Goal: Obtain resource: Download file/media

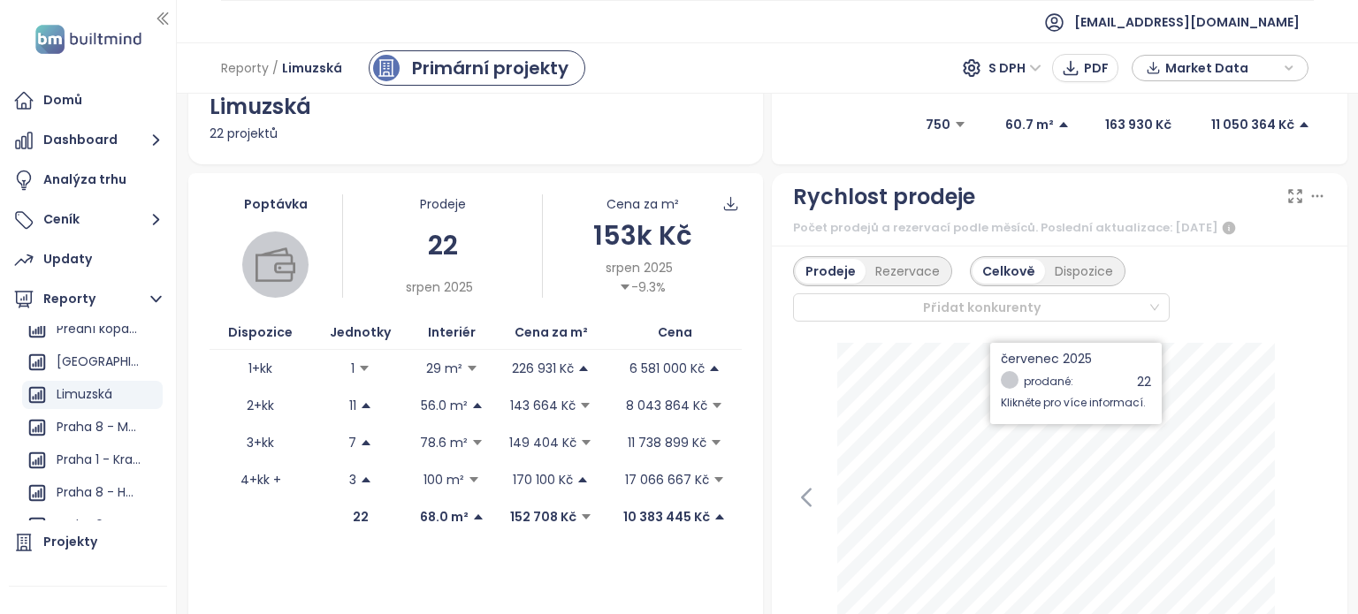
scroll to position [315, 0]
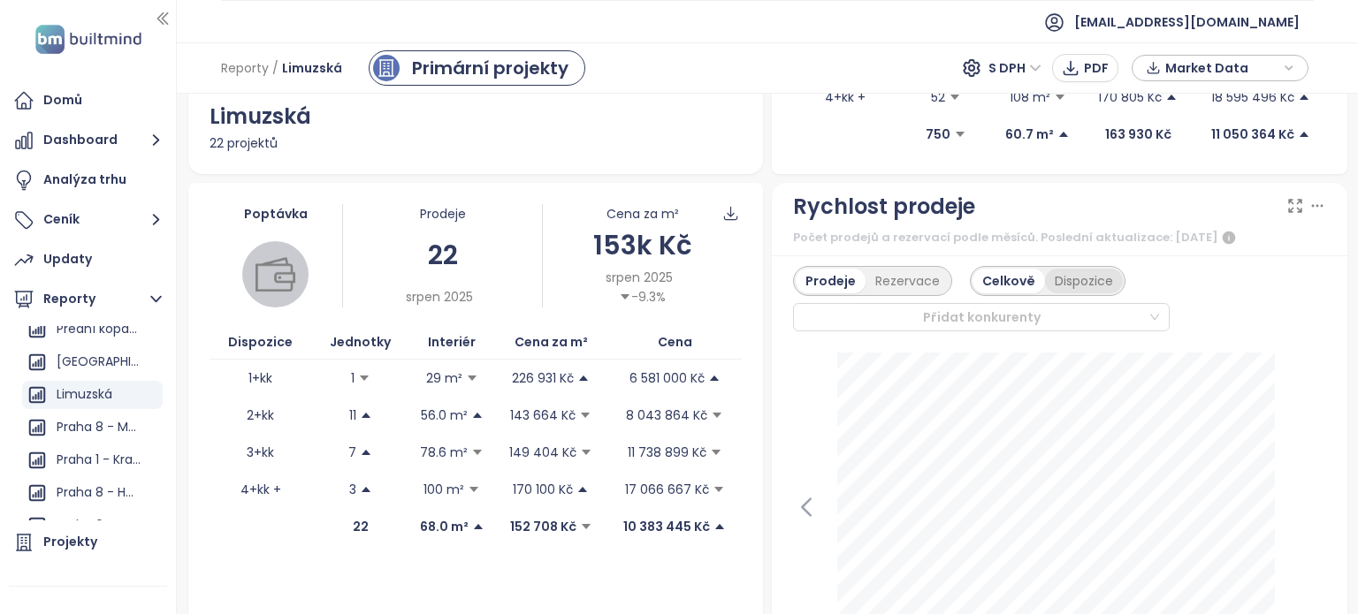
click at [1075, 282] on div "Dispozice" at bounding box center [1084, 281] width 78 height 25
click at [994, 282] on div "Celkově" at bounding box center [1006, 281] width 69 height 25
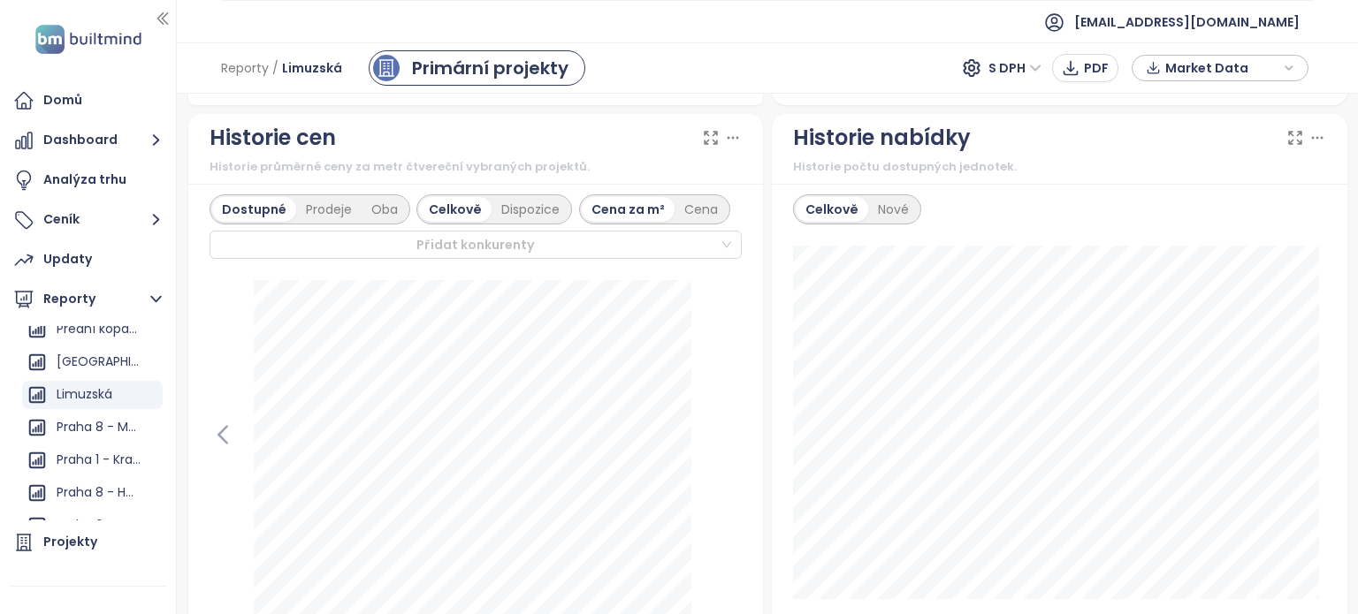
scroll to position [937, 0]
click at [553, 203] on div "Dispozice" at bounding box center [530, 209] width 78 height 25
click at [664, 204] on div "Cena" at bounding box center [657, 209] width 53 height 25
click at [731, 141] on icon at bounding box center [733, 138] width 18 height 18
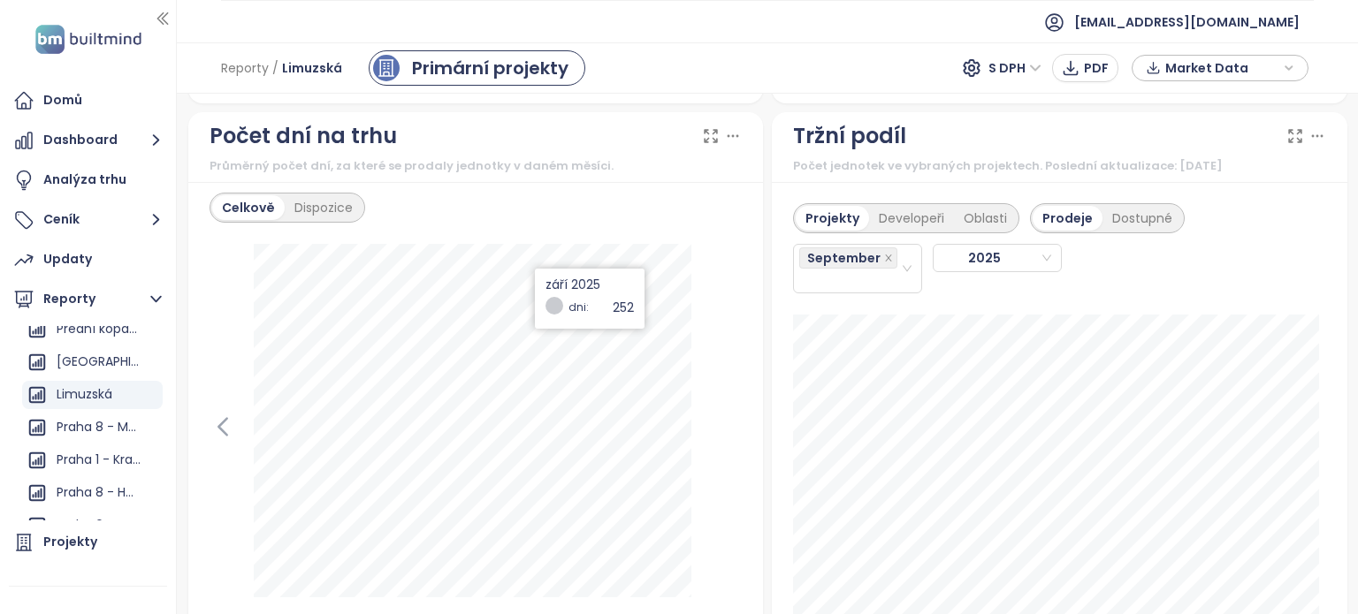
scroll to position [1964, 0]
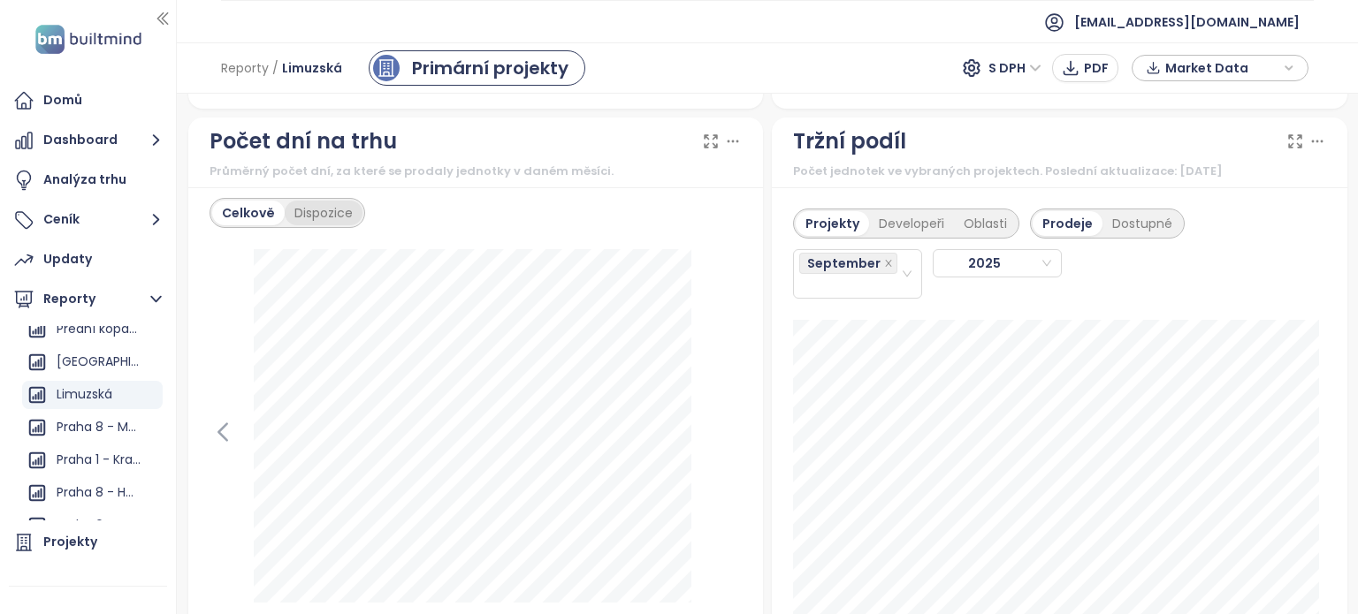
click at [324, 201] on div "Dispozice" at bounding box center [324, 213] width 78 height 25
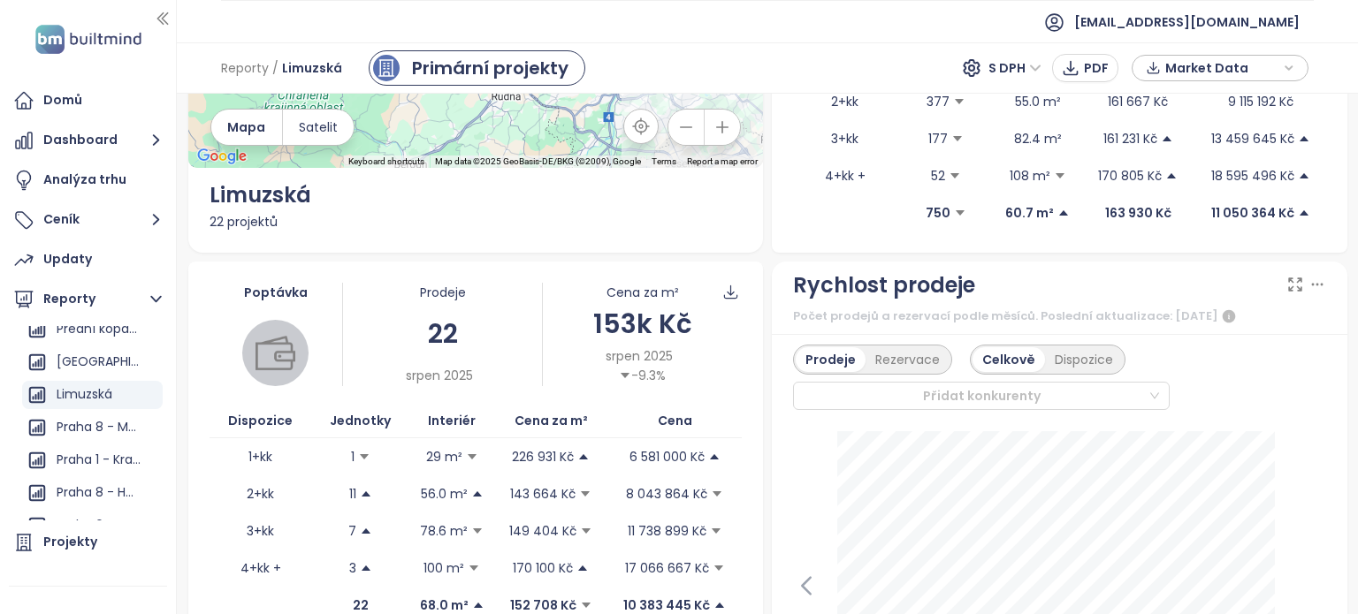
scroll to position [0, 0]
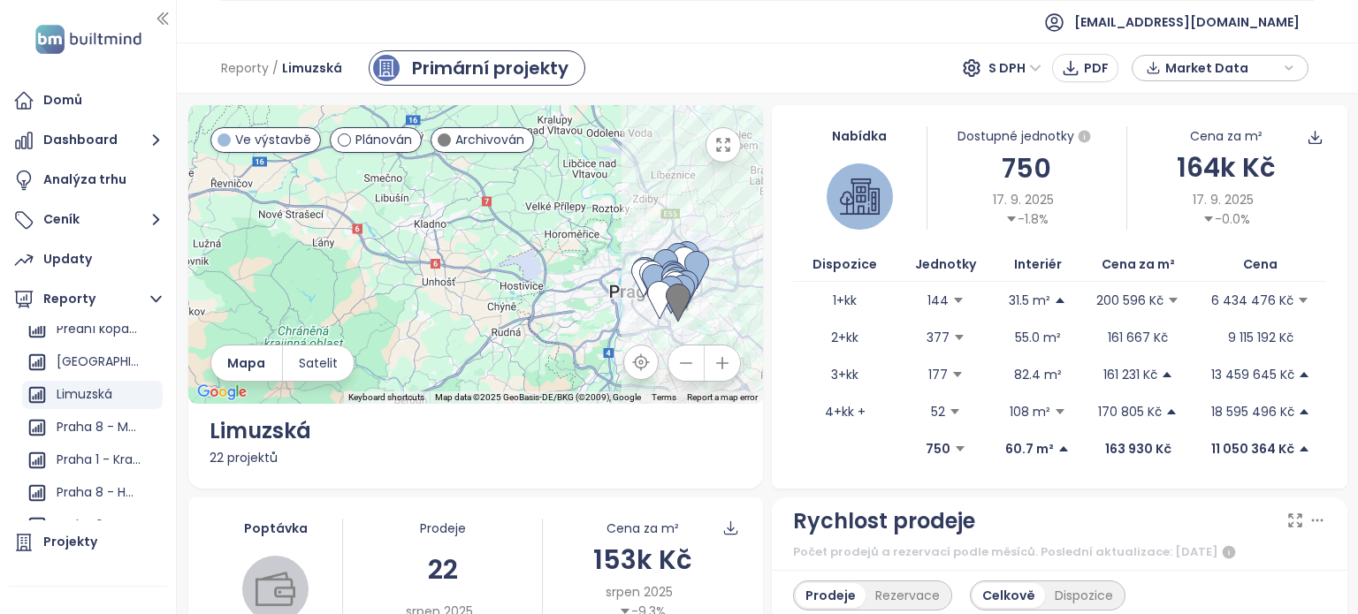
click at [1278, 56] on span "Market Data" at bounding box center [1222, 68] width 114 height 27
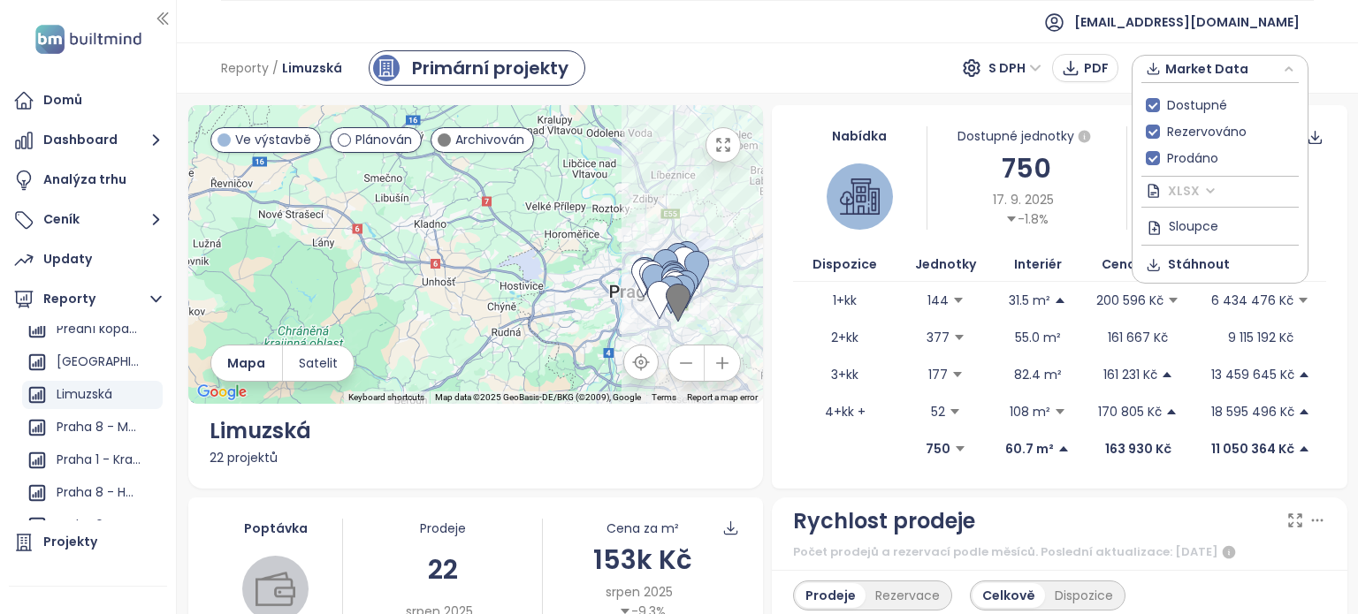
click at [1201, 188] on span "XLSX" at bounding box center [1192, 191] width 48 height 27
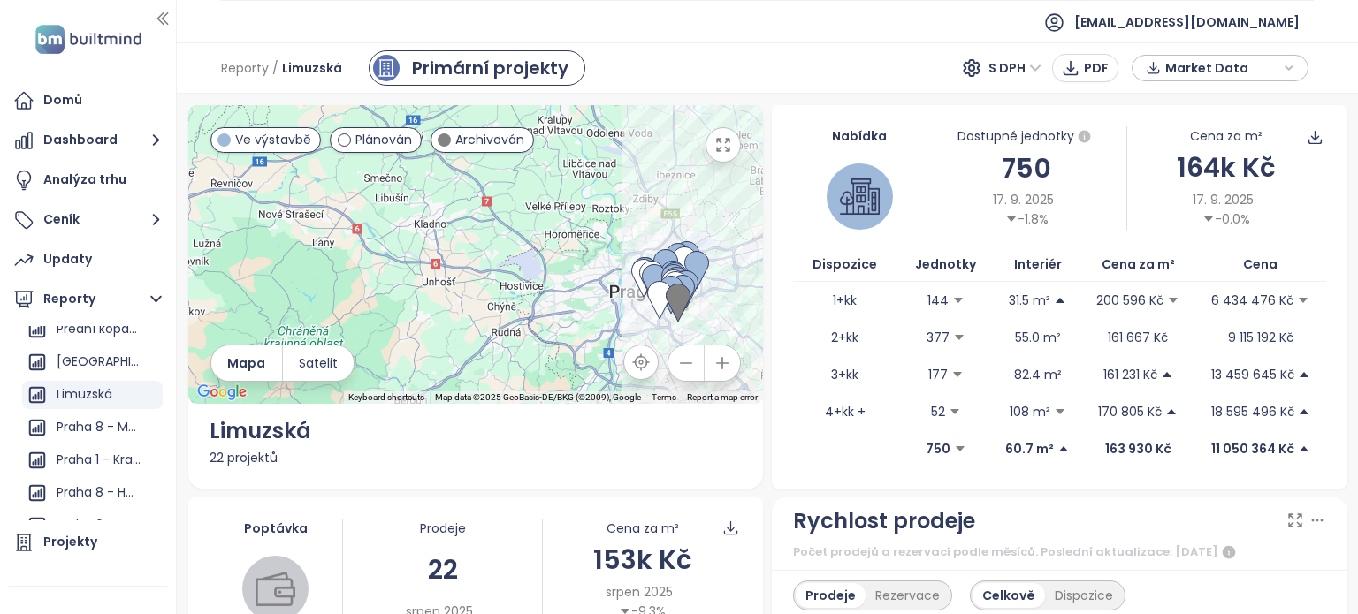
click at [1275, 65] on span "Market Data" at bounding box center [1222, 68] width 114 height 27
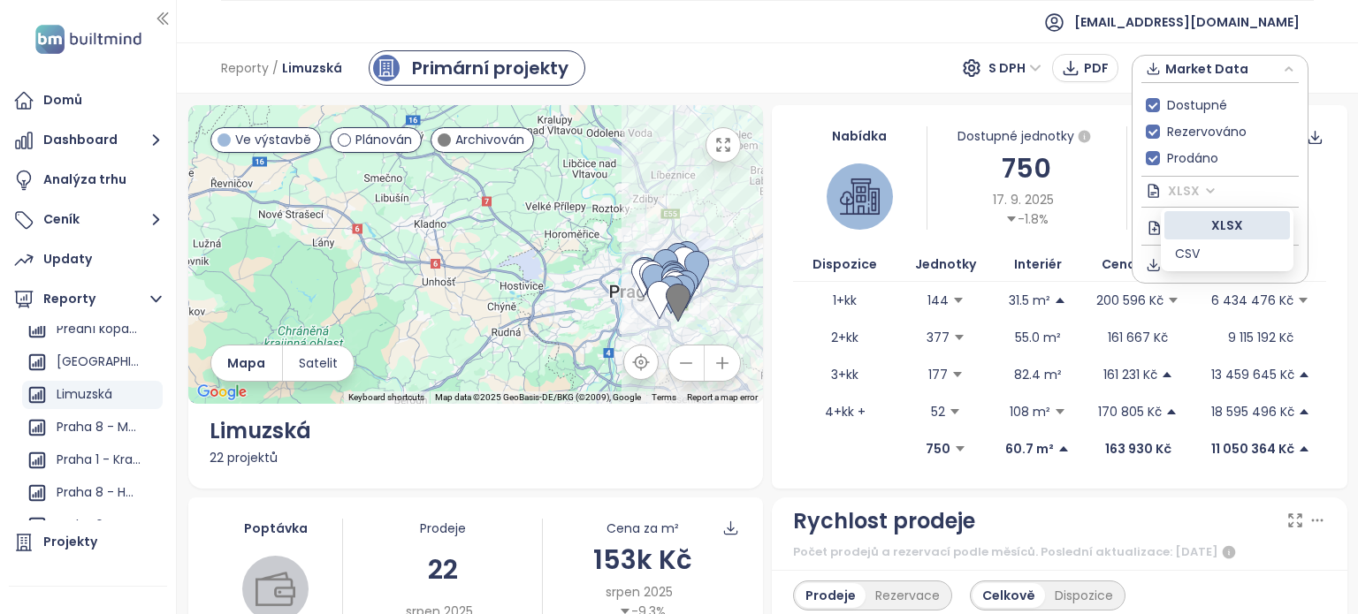
click at [1203, 195] on span "XLSX" at bounding box center [1192, 191] width 48 height 27
click at [1216, 222] on div "XLSX" at bounding box center [1227, 225] width 104 height 19
click at [1206, 255] on span "Stáhnout" at bounding box center [1199, 264] width 62 height 19
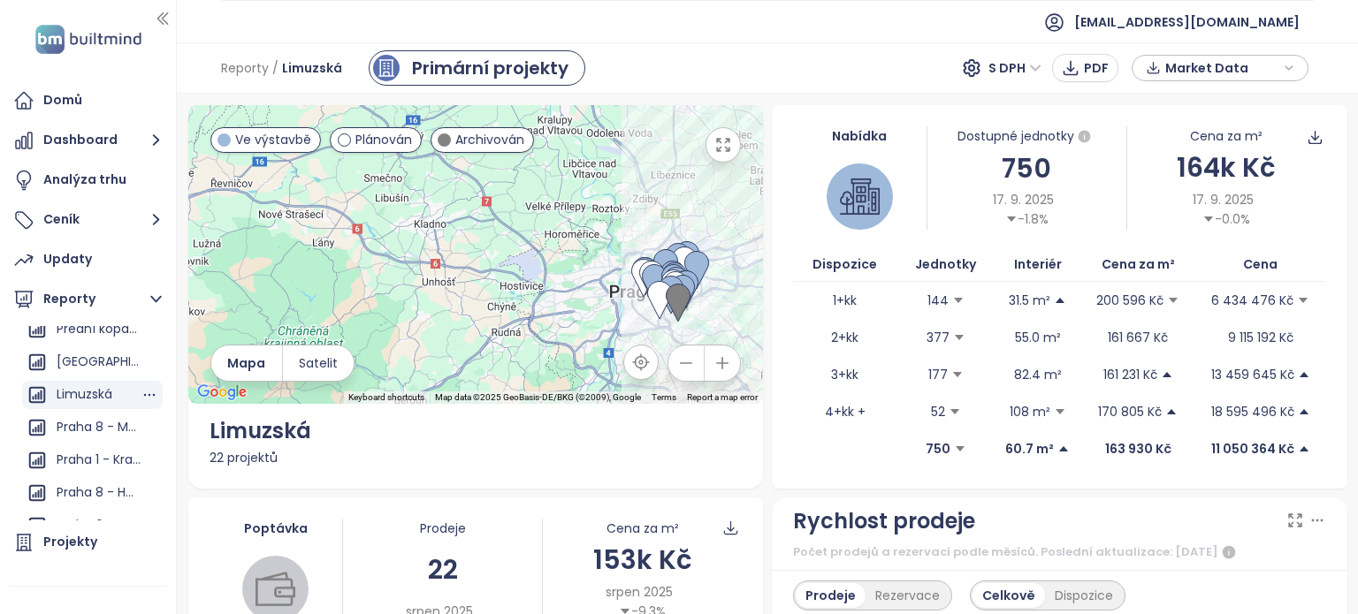
click at [84, 402] on div "Limuzská" at bounding box center [85, 395] width 56 height 22
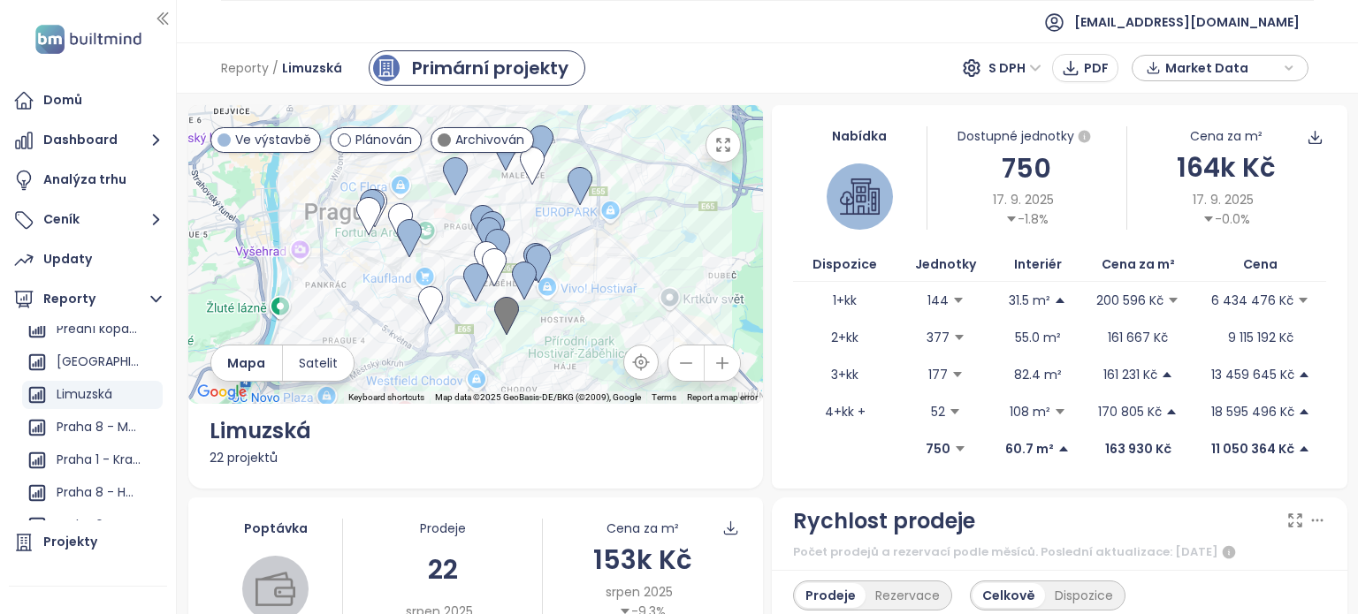
click at [619, 257] on div at bounding box center [475, 254] width 575 height 299
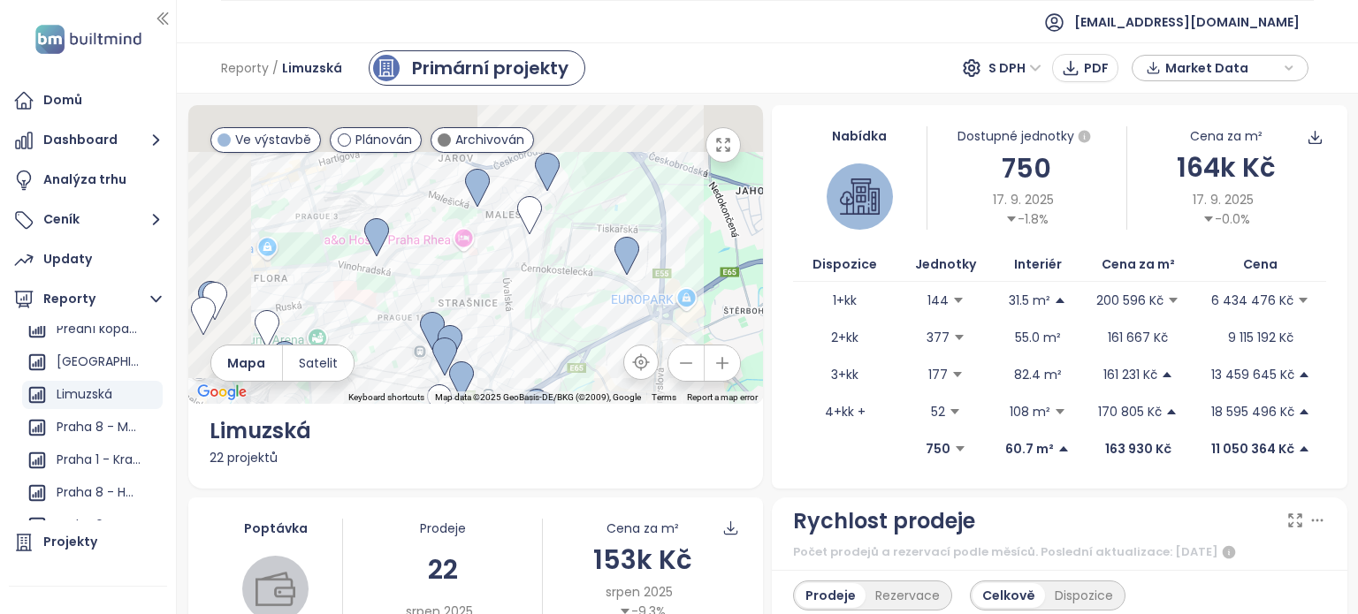
drag, startPoint x: 558, startPoint y: 259, endPoint x: 659, endPoint y: 402, distance: 175.1
click at [659, 402] on div "← Move left → Move right ↑ Move up ↓ Move down + Zoom in - Zoom out Home Jump l…" at bounding box center [475, 297] width 575 height 384
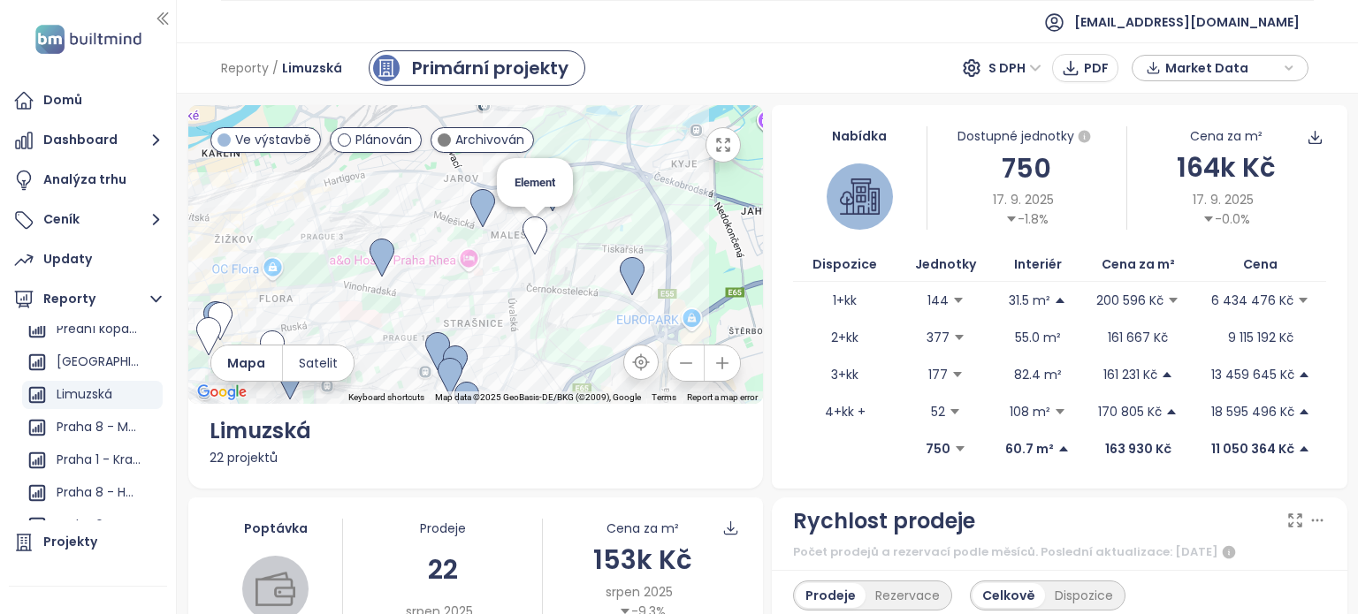
click at [531, 239] on img at bounding box center [534, 236] width 25 height 39
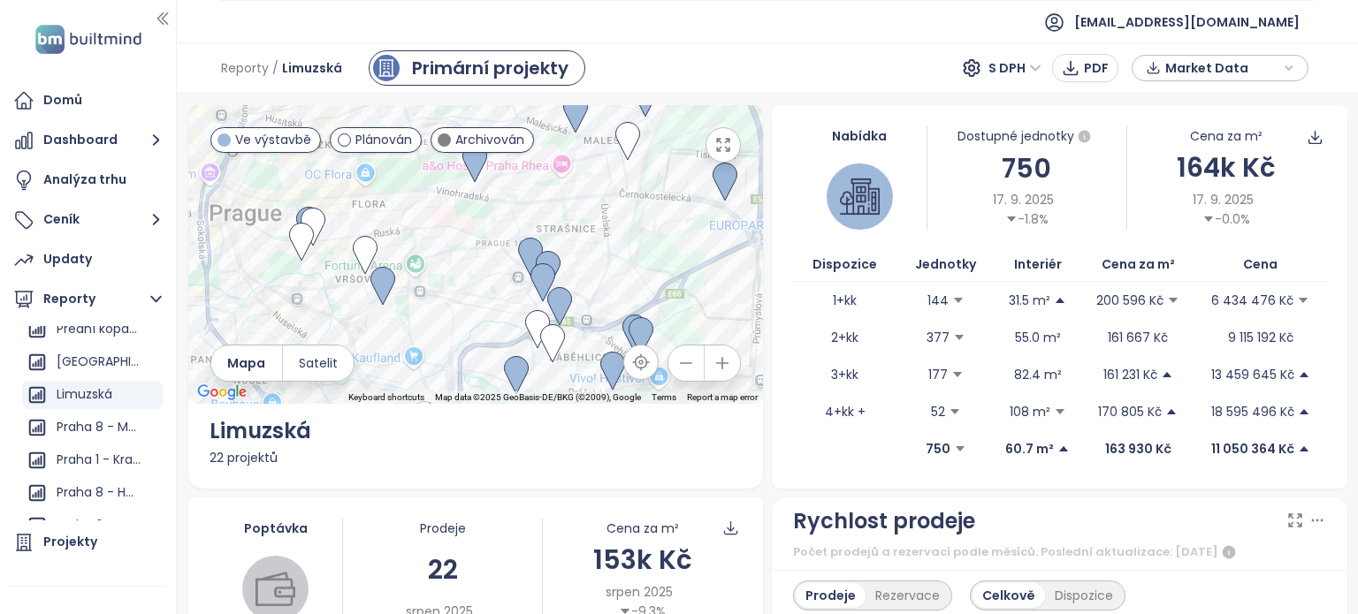
drag, startPoint x: 483, startPoint y: 263, endPoint x: 643, endPoint y: 165, distance: 188.0
click at [643, 165] on div at bounding box center [475, 254] width 575 height 299
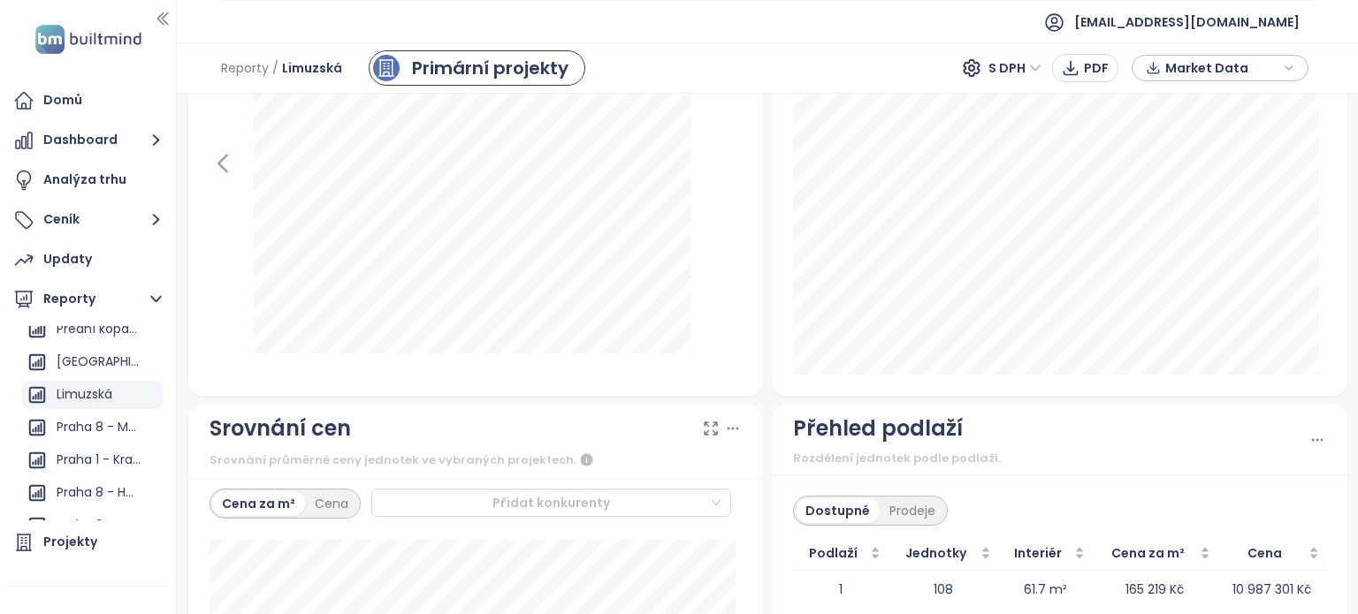
scroll to position [2257, 0]
